Goal: Find specific page/section: Find specific page/section

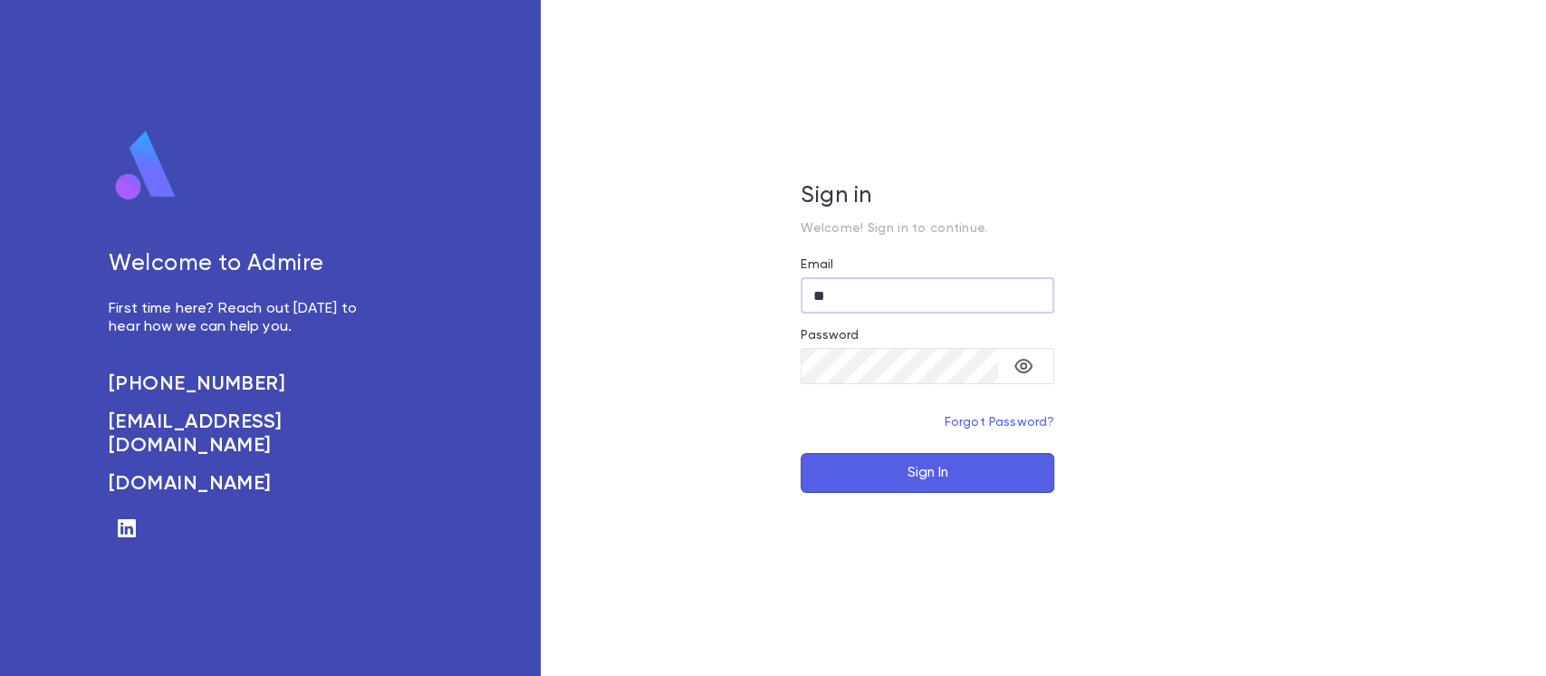
type input "*"
type input "**********"
click at [801, 453] on button "Sign In" at bounding box center [928, 473] width 254 height 40
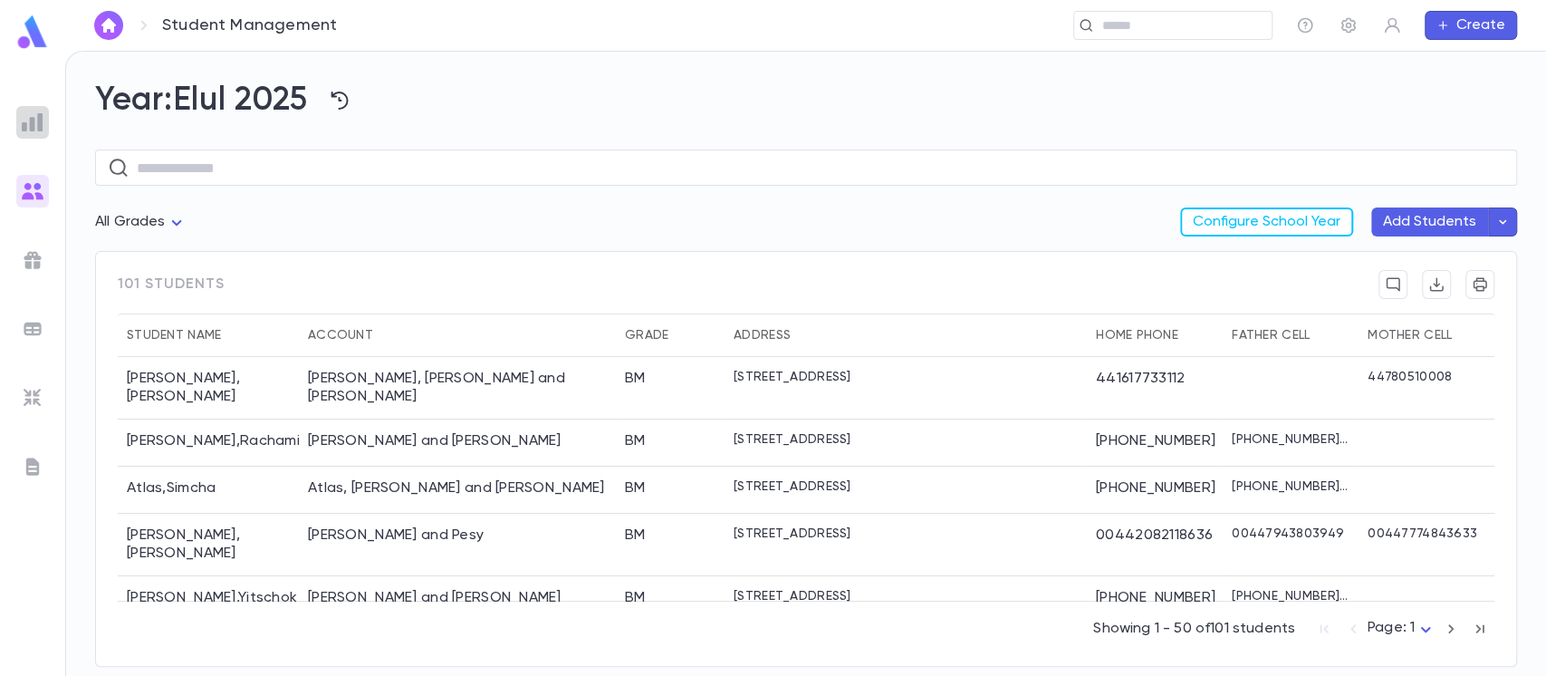
click at [30, 120] on img at bounding box center [33, 122] width 22 height 22
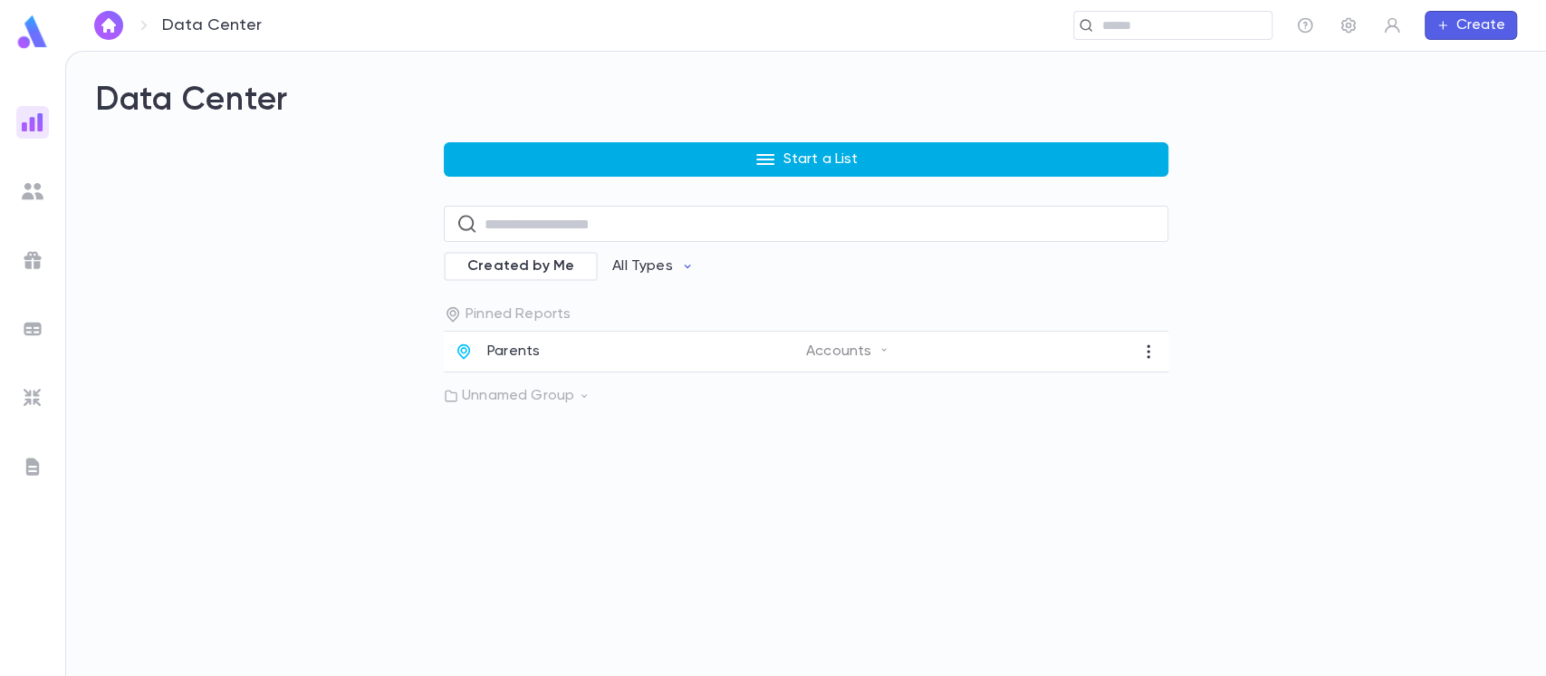
click at [782, 149] on button "Start a List" at bounding box center [806, 159] width 725 height 34
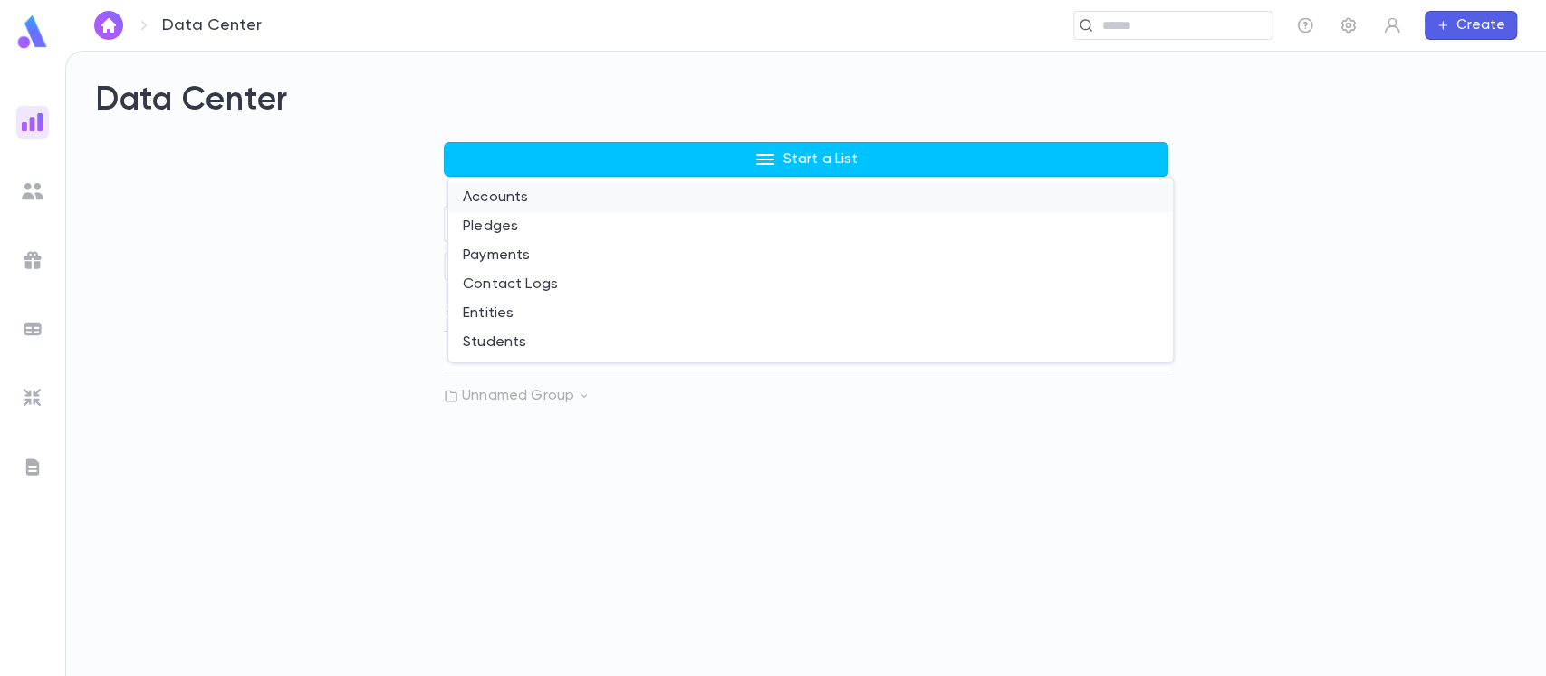
click at [573, 206] on li "Accounts" at bounding box center [810, 197] width 725 height 29
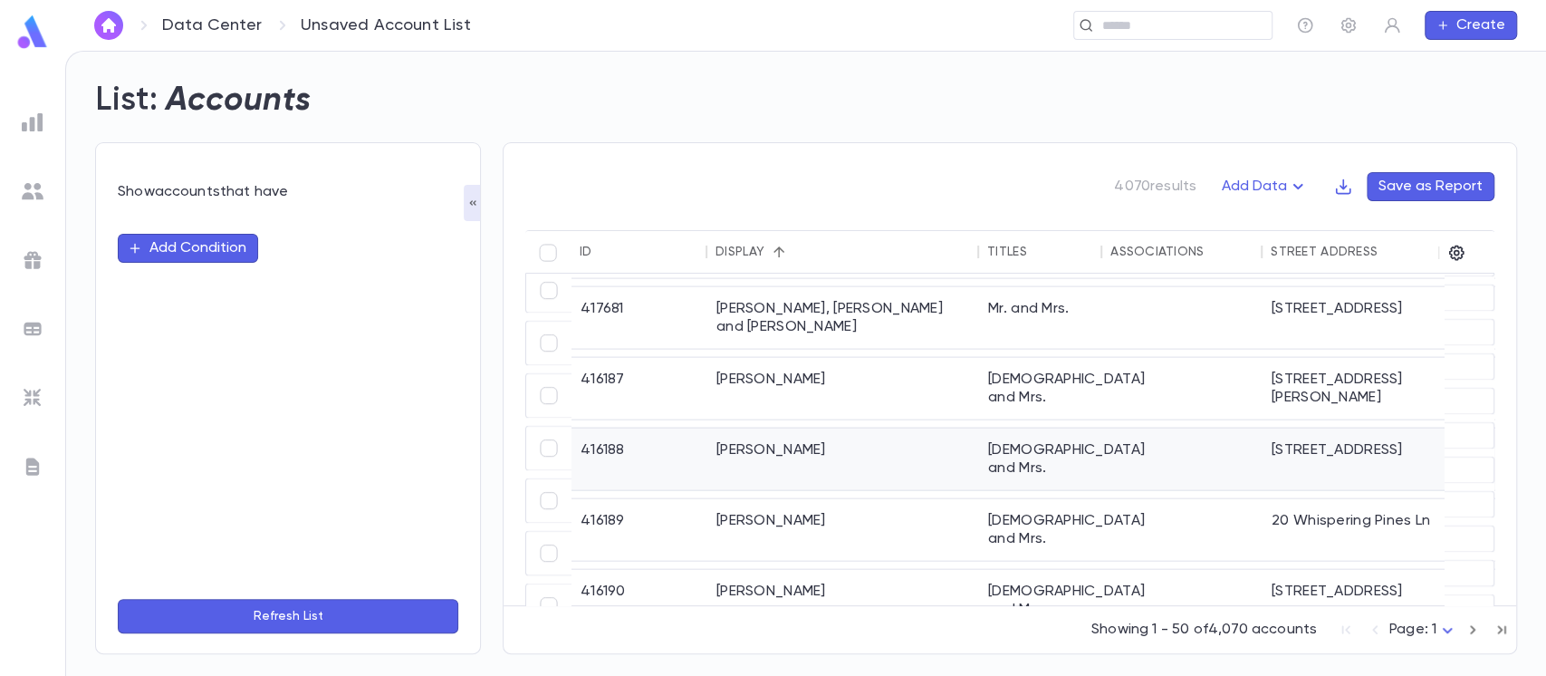
scroll to position [845, 0]
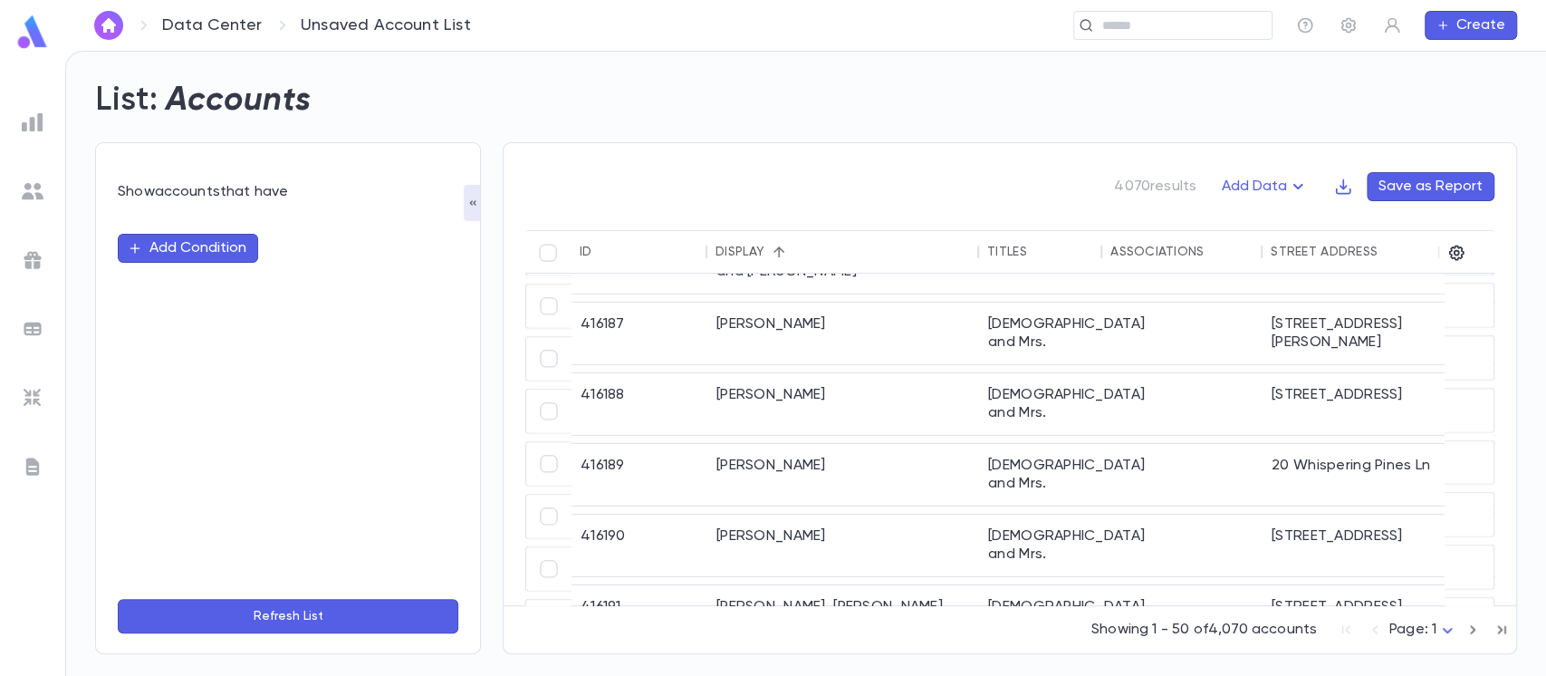
click at [217, 247] on button "Add Condition" at bounding box center [188, 248] width 140 height 29
click at [232, 261] on div "​" at bounding box center [288, 248] width 341 height 29
click at [237, 248] on input "text" at bounding box center [280, 248] width 285 height 25
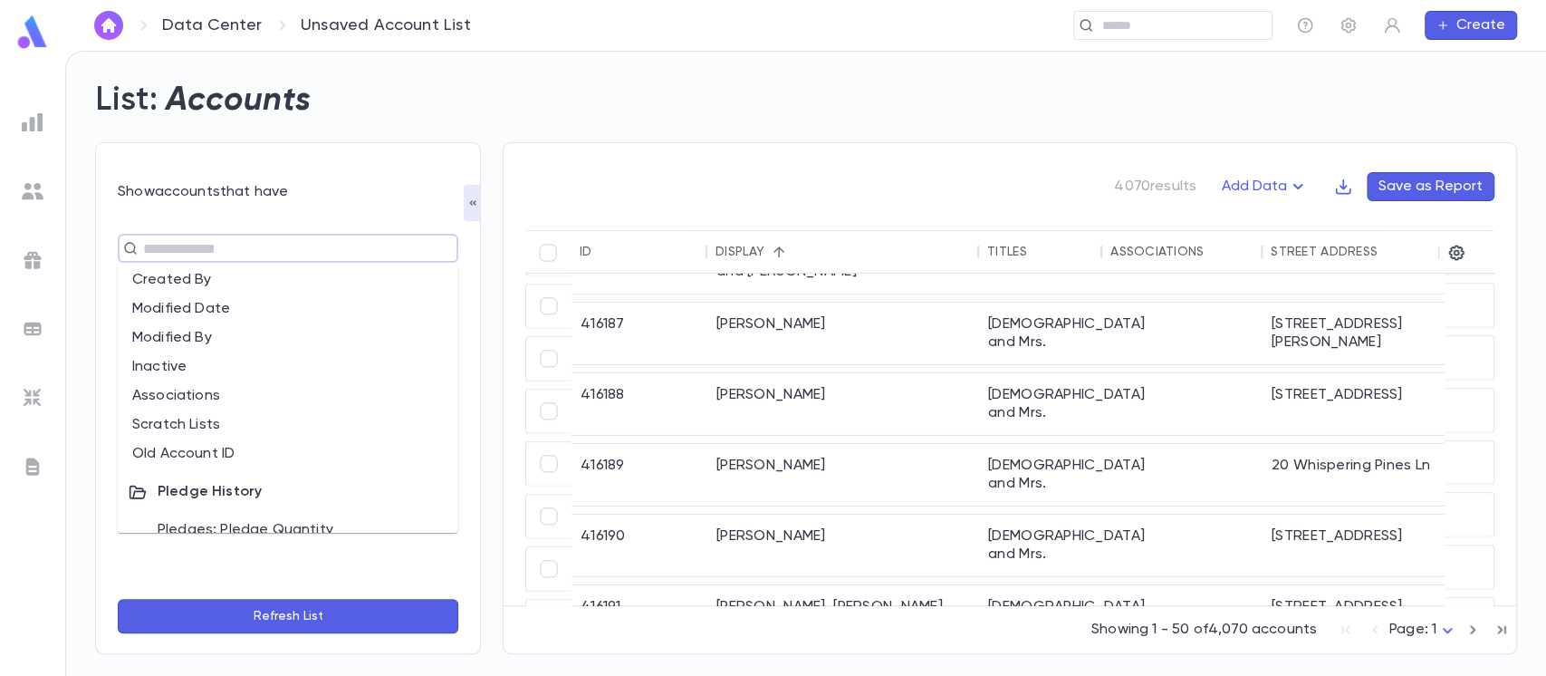
scroll to position [809, 0]
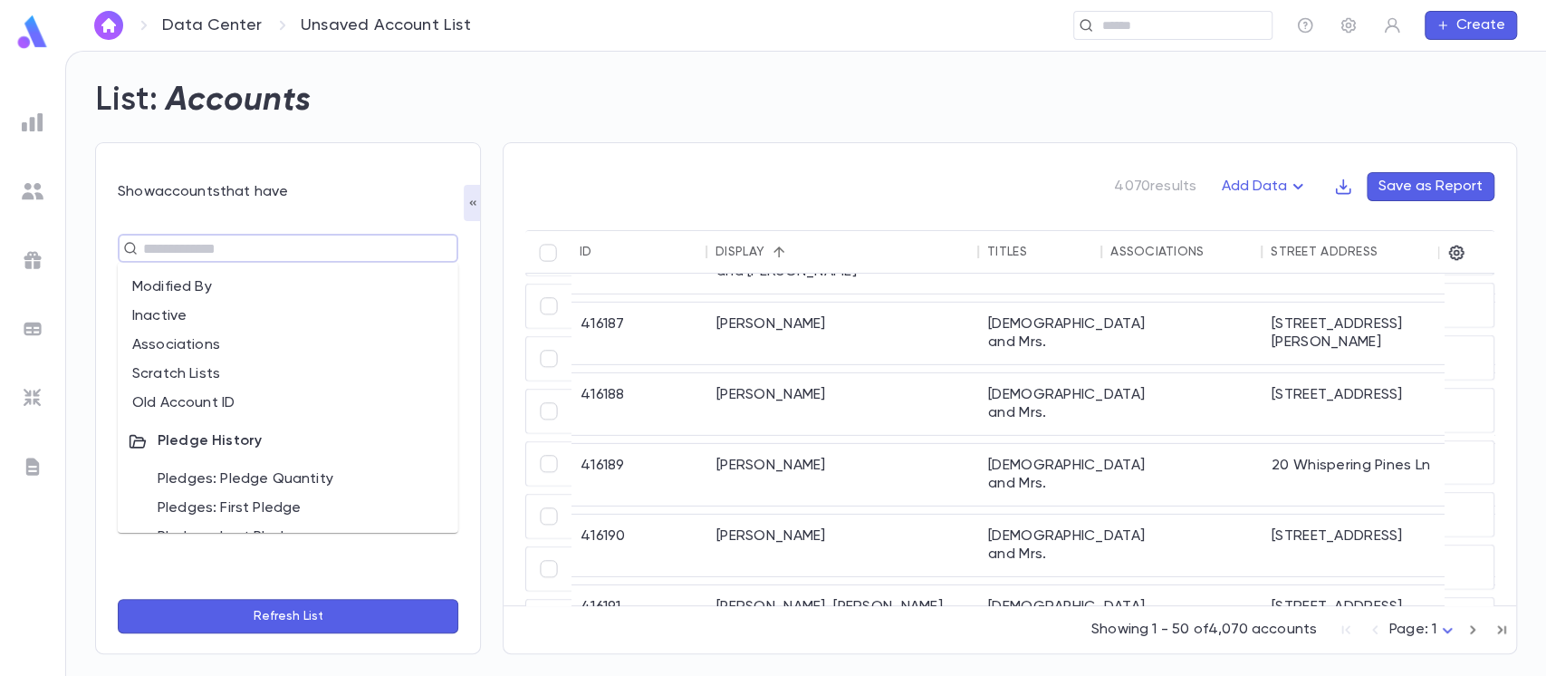
click at [297, 396] on li "Old Account ID" at bounding box center [288, 403] width 341 height 29
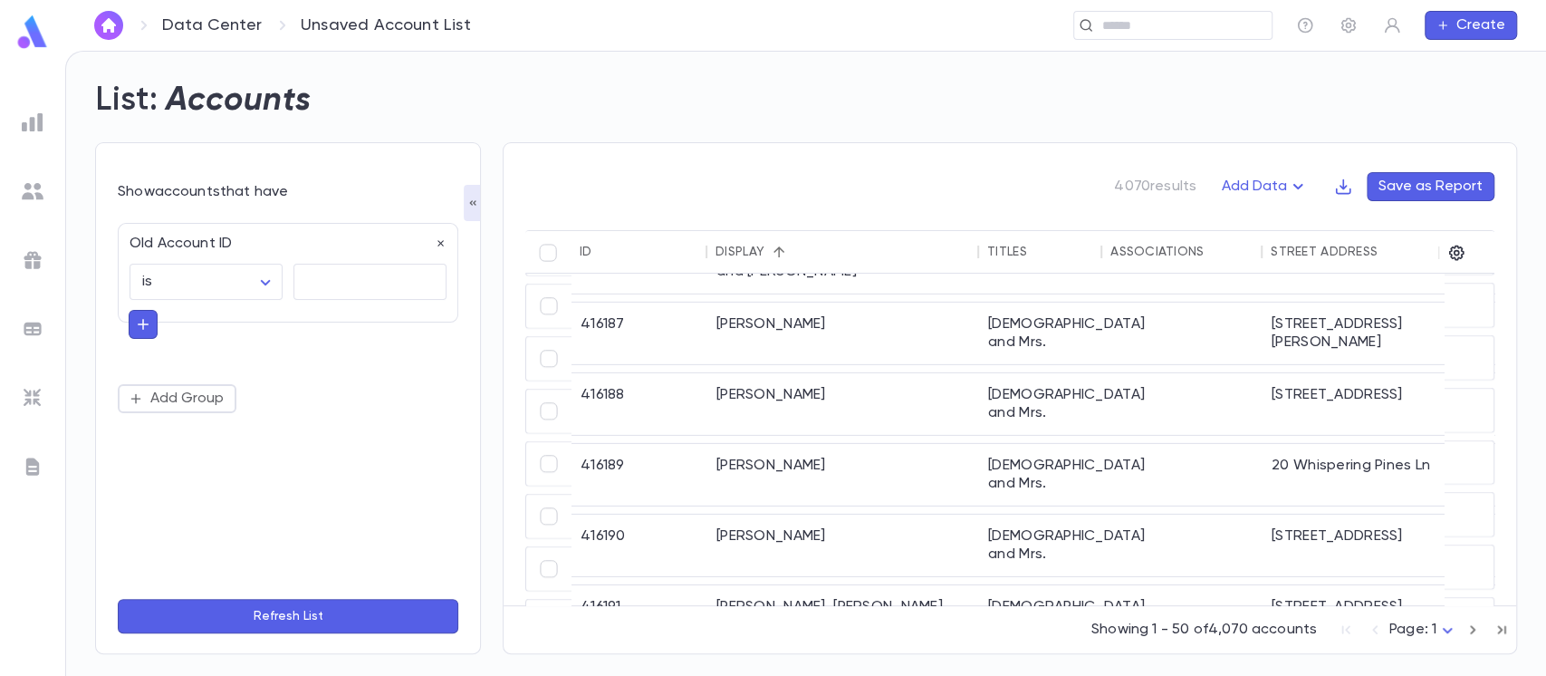
click at [236, 612] on button "Refresh List" at bounding box center [288, 616] width 341 height 34
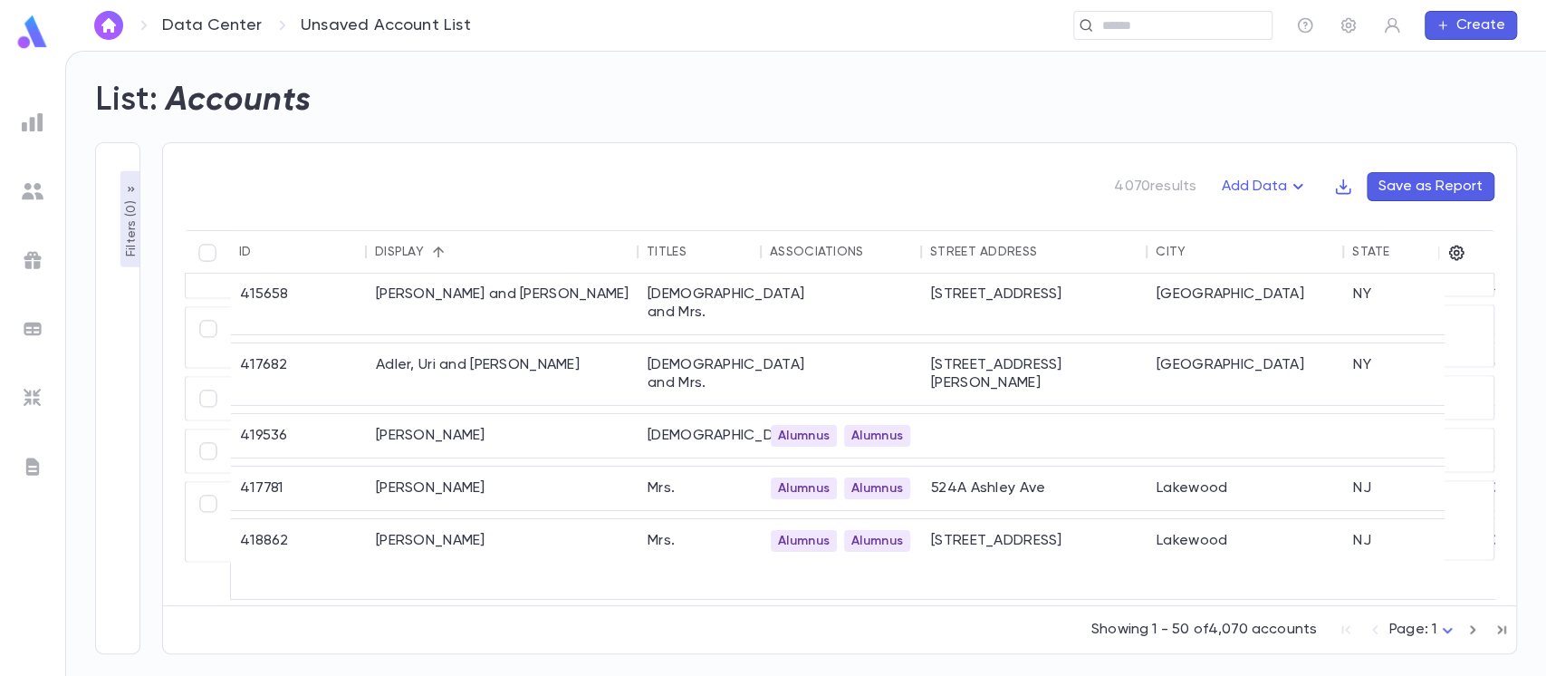
scroll to position [2657, 0]
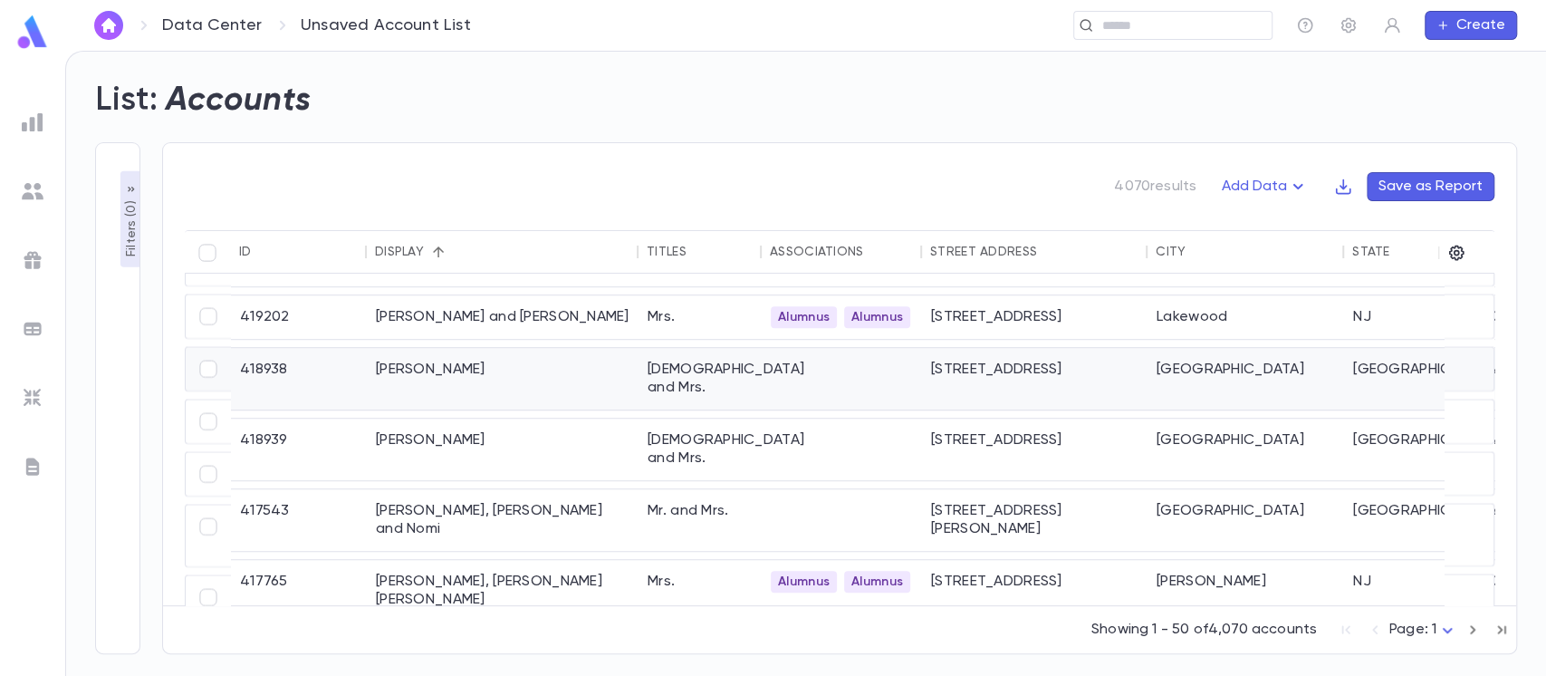
click at [443, 376] on div "Aksler, Benzion" at bounding box center [503, 380] width 272 height 62
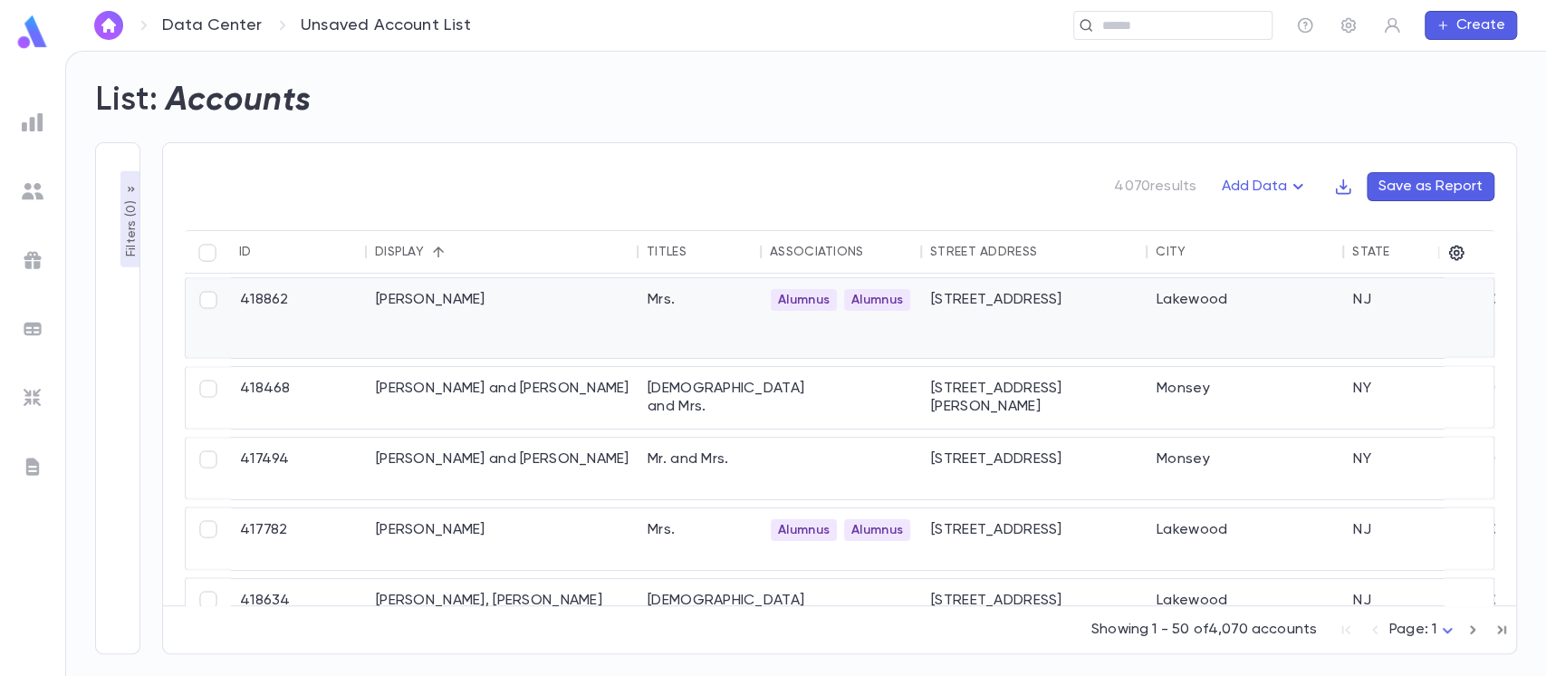
scroll to position [2295, 0]
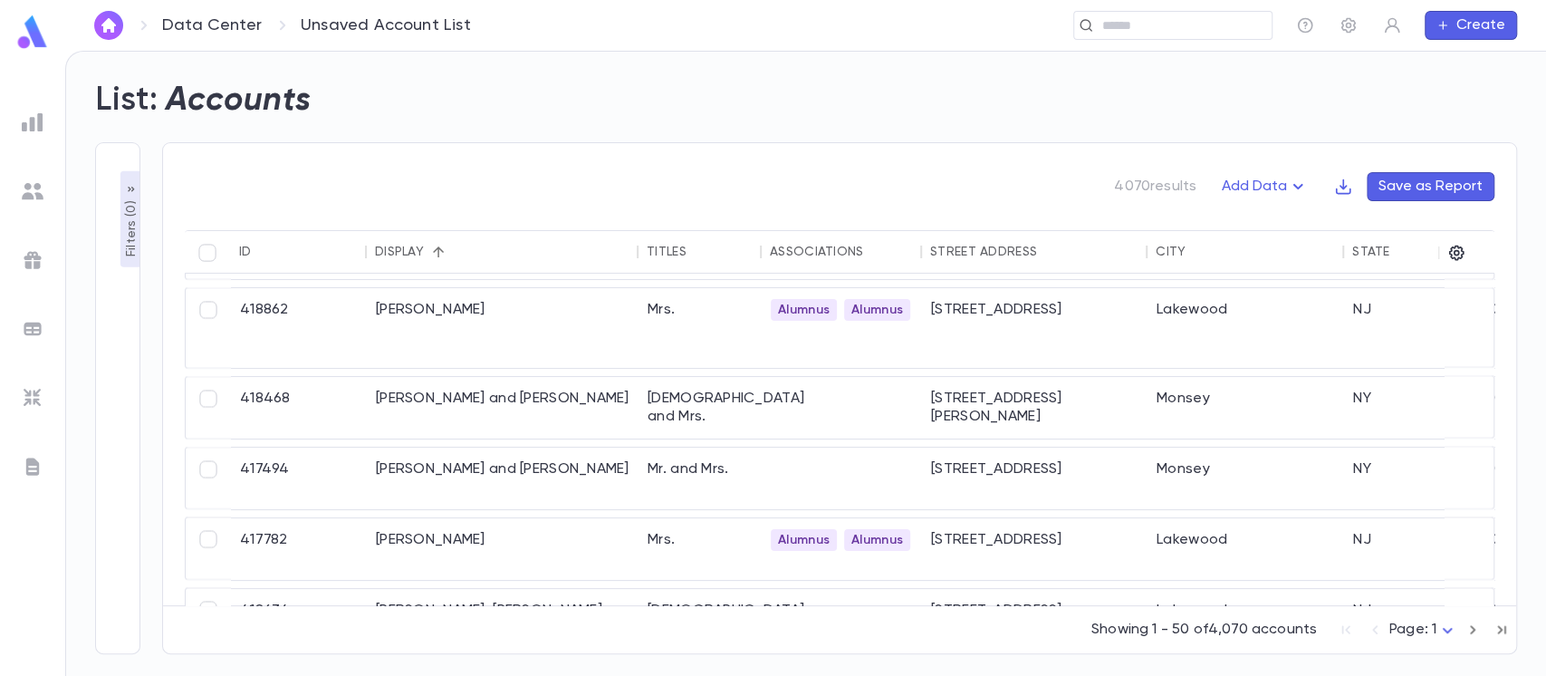
click at [49, 197] on ul at bounding box center [32, 387] width 65 height 577
click at [37, 189] on img at bounding box center [33, 191] width 22 height 22
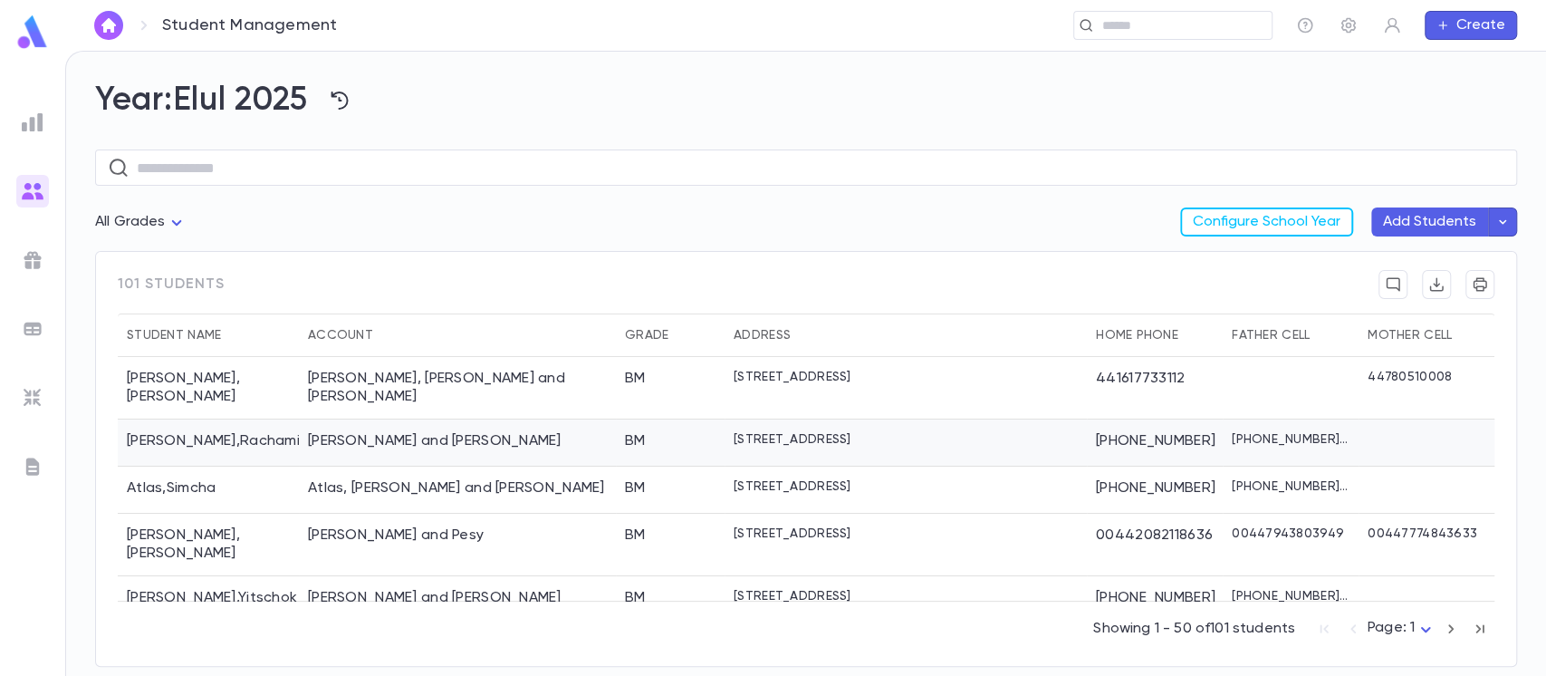
click at [408, 433] on div "[PERSON_NAME] and [PERSON_NAME]" at bounding box center [435, 441] width 254 height 18
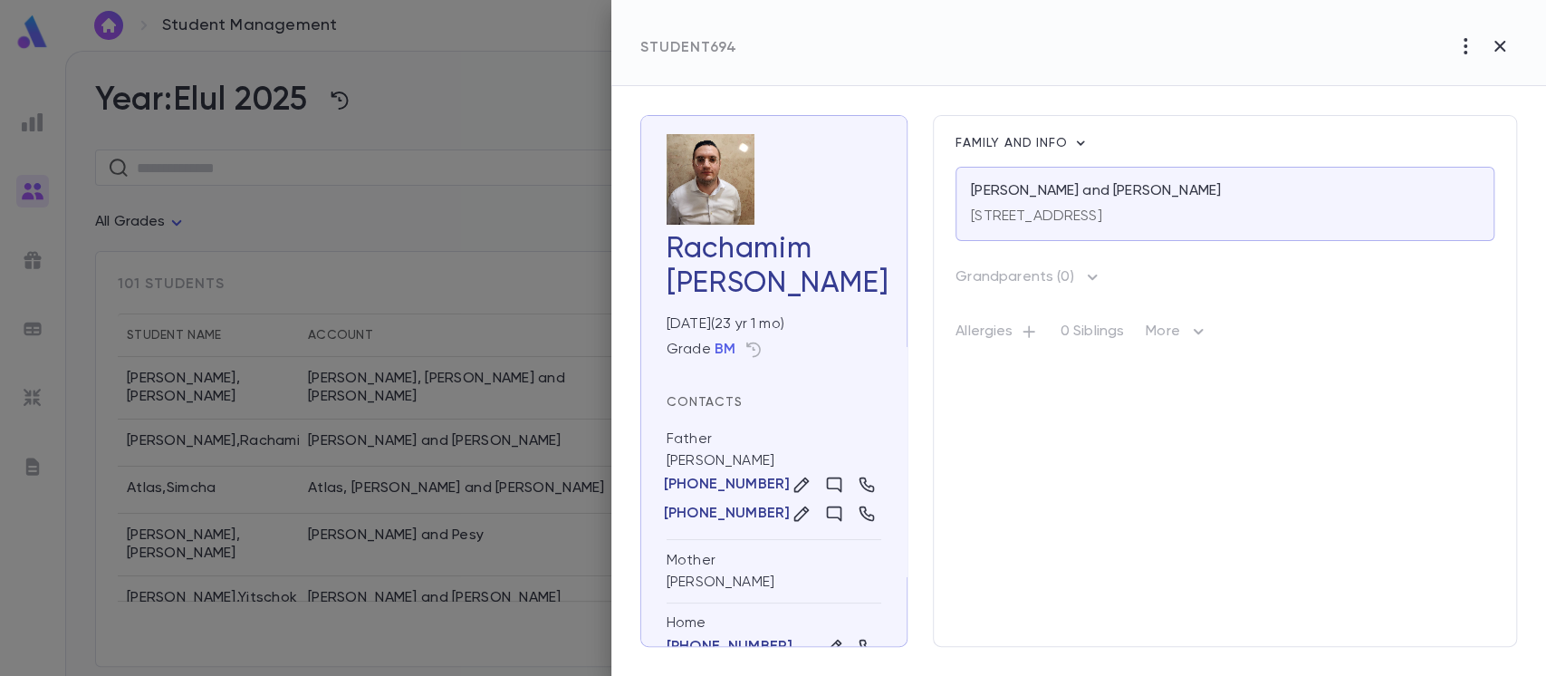
scroll to position [90, 0]
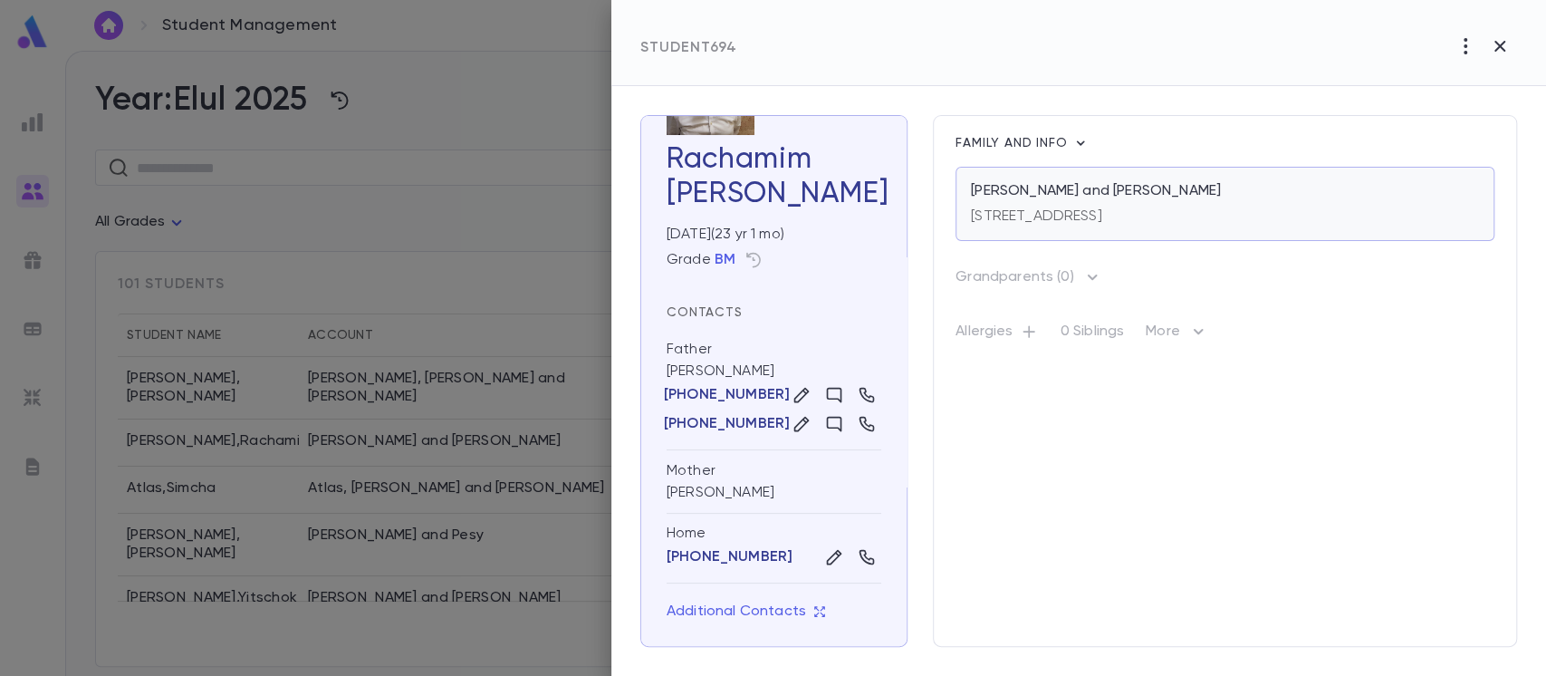
click at [1089, 237] on div "Aboud, Yaakov Yehuda and Chana 1 Windsor Ct., Lakewood NJ 08701 USA" at bounding box center [1225, 204] width 539 height 74
click at [458, 134] on div at bounding box center [773, 338] width 1546 height 676
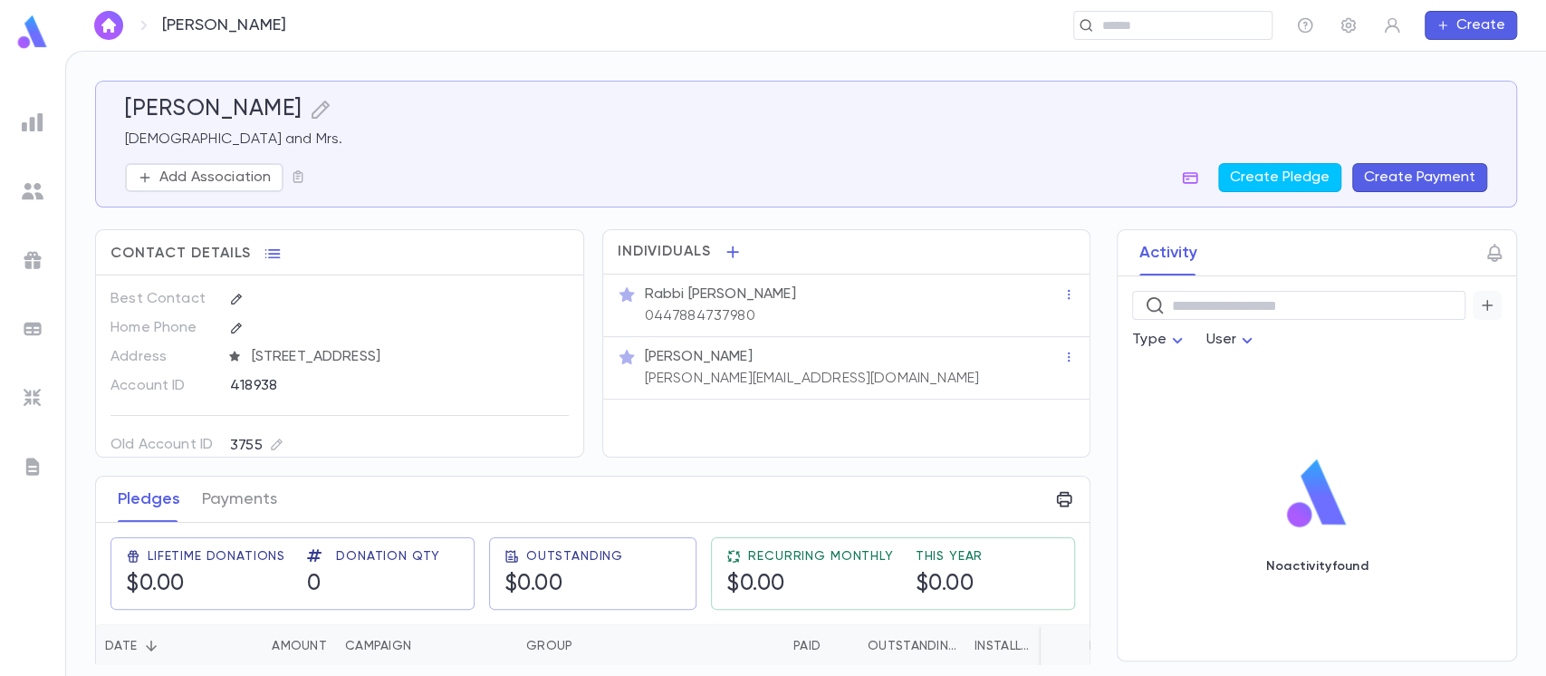
click at [1486, 298] on icon "button" at bounding box center [1487, 305] width 16 height 18
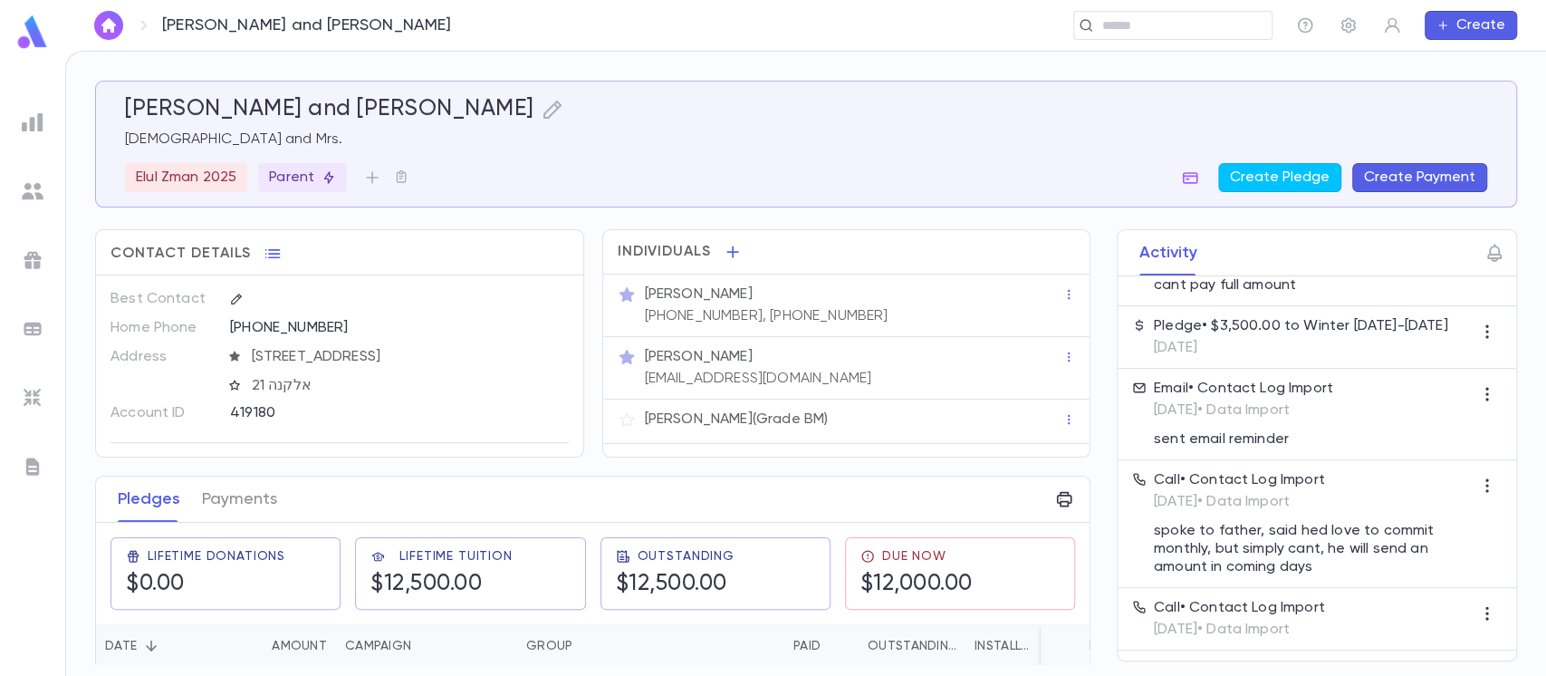
scroll to position [483, 0]
